Goal: Navigation & Orientation: Understand site structure

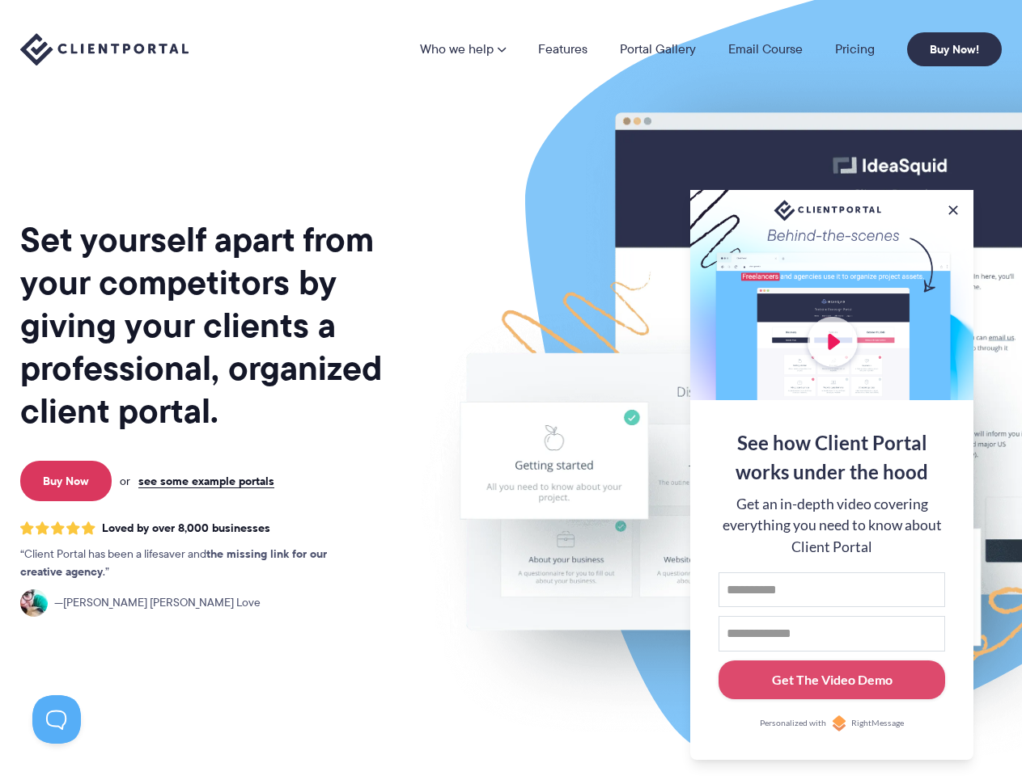
click at [510, 388] on img at bounding box center [844, 401] width 907 height 776
click at [463, 49] on link "Who we help" at bounding box center [463, 49] width 86 height 13
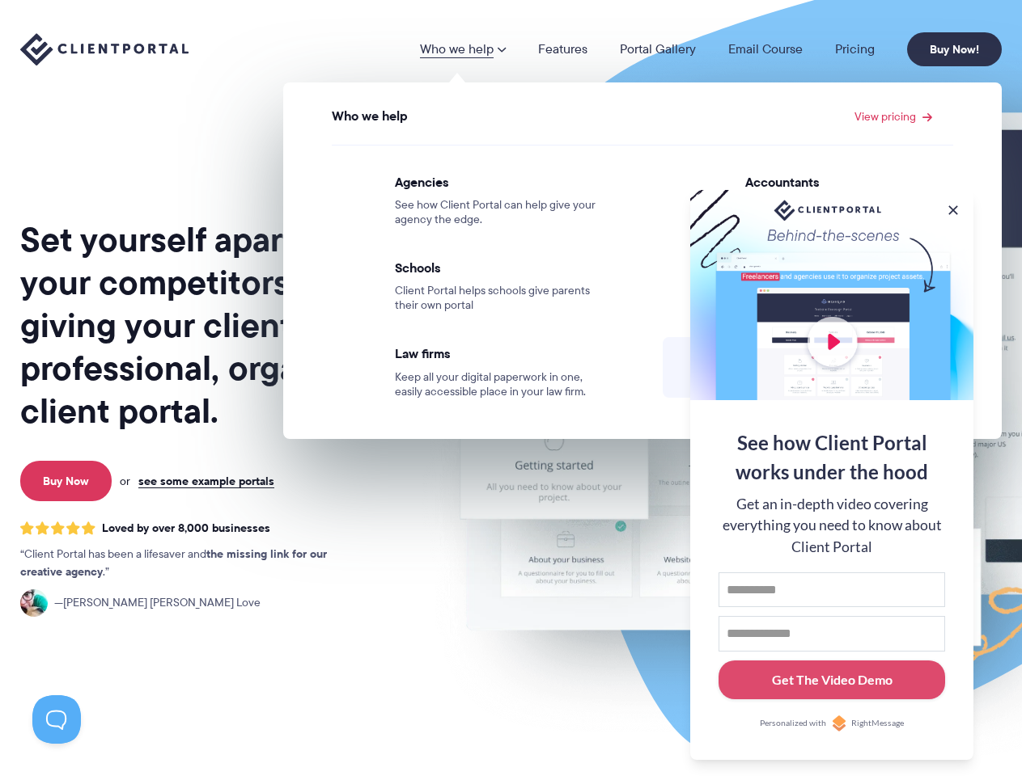
click at [953, 207] on button at bounding box center [953, 210] width 16 height 16
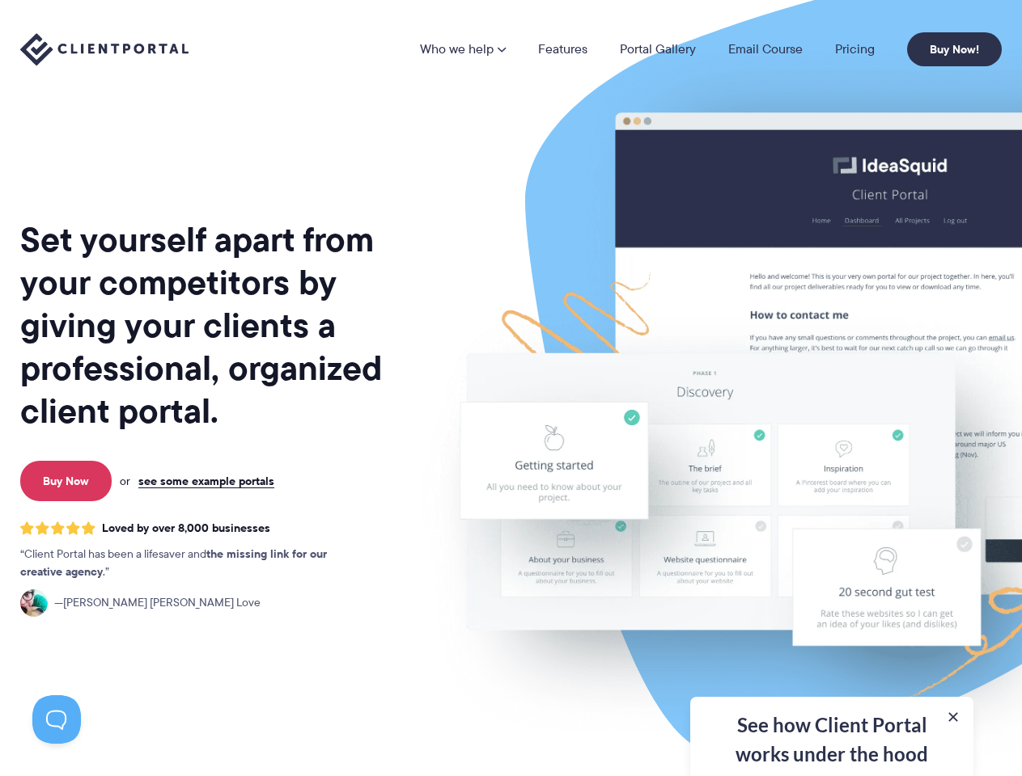
click at [831, 473] on img at bounding box center [844, 401] width 907 height 776
click at [57, 720] on button at bounding box center [56, 720] width 49 height 49
